Goal: Transaction & Acquisition: Purchase product/service

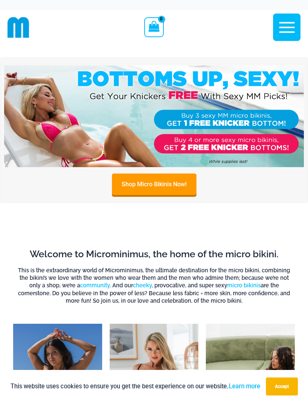
click at [281, 385] on button "Accept" at bounding box center [282, 387] width 32 height 18
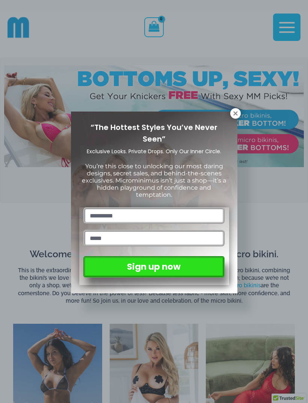
click at [234, 106] on div "“The Hottest Styles You’ve Never Seen” Exclusive Looks. Private Drops. Only Our…" at bounding box center [154, 201] width 308 height 403
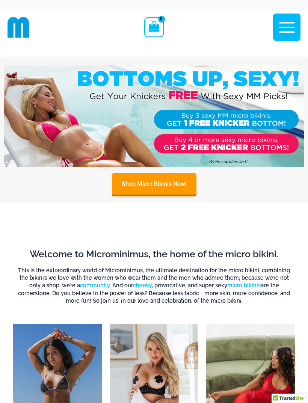
click at [285, 23] on icon "button" at bounding box center [287, 27] width 16 height 11
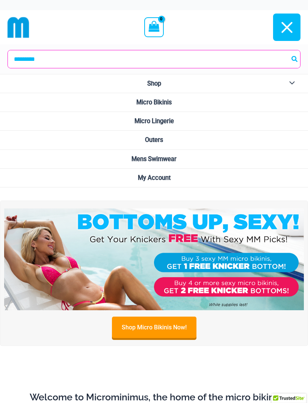
click at [291, 82] on button "Menu Toggle" at bounding box center [290, 83] width 21 height 18
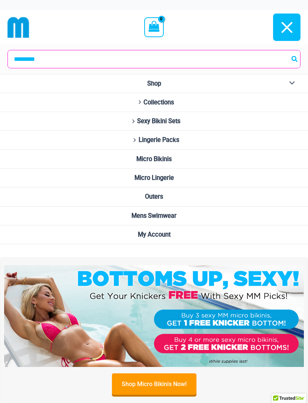
click at [159, 105] on span "Collections" at bounding box center [159, 102] width 30 height 7
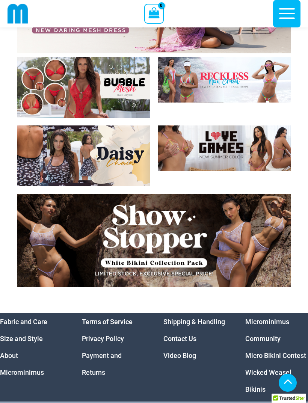
scroll to position [2868, 0]
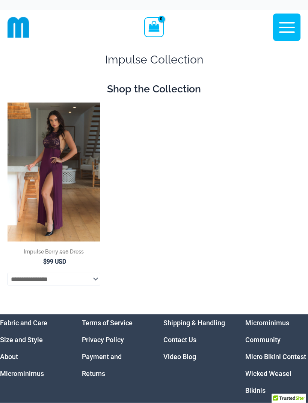
click at [8, 103] on img at bounding box center [8, 103] width 0 height 0
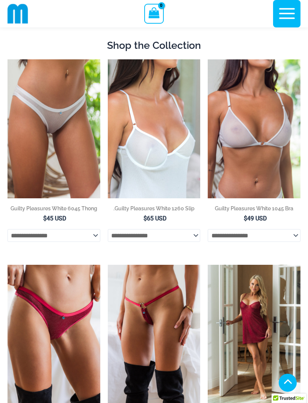
scroll to position [451, 0]
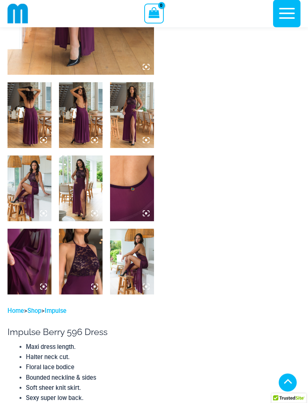
scroll to position [193, 0]
click at [37, 181] on img at bounding box center [30, 189] width 44 height 66
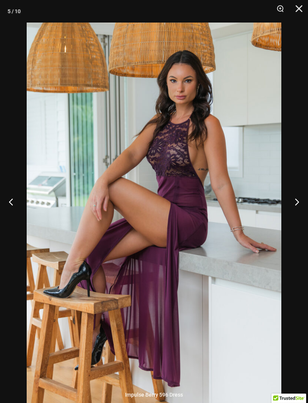
click at [298, 9] on button "Close" at bounding box center [296, 11] width 19 height 23
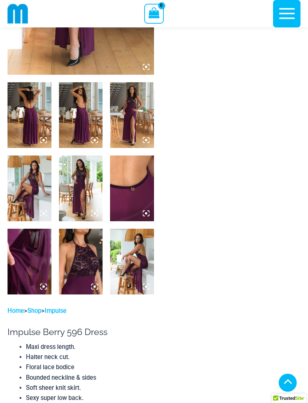
click at [87, 253] on img at bounding box center [81, 262] width 44 height 66
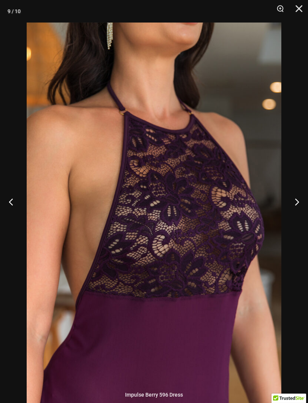
click at [299, 8] on button "Close" at bounding box center [296, 11] width 19 height 23
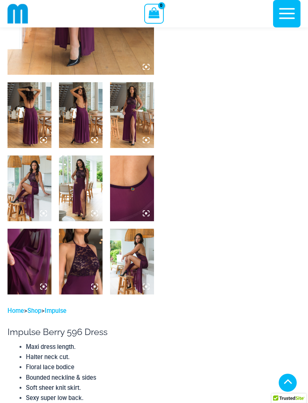
click at [132, 201] on img at bounding box center [132, 189] width 44 height 66
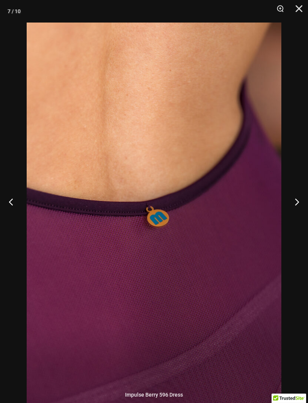
click at [298, 8] on button "Close" at bounding box center [296, 11] width 19 height 23
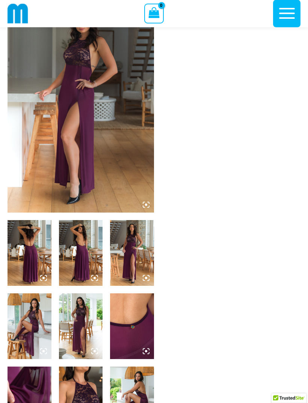
scroll to position [0, 0]
